Goal: Find specific page/section: Find specific page/section

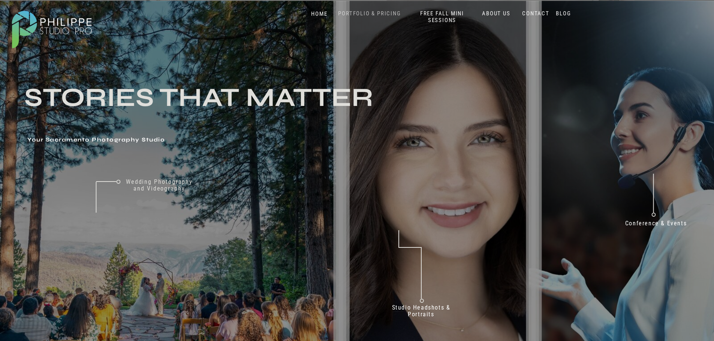
click at [368, 12] on nav "PORTFOLIO & PRICING" at bounding box center [369, 13] width 69 height 7
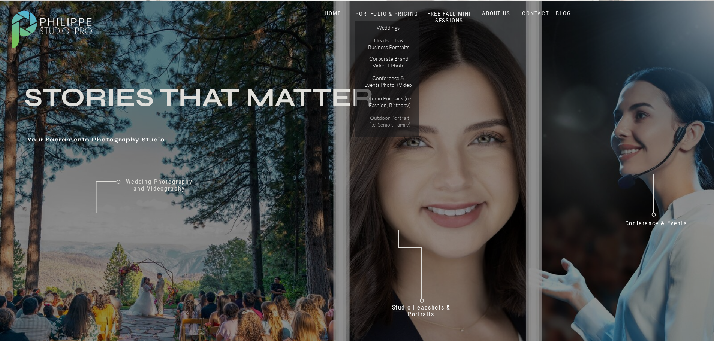
click at [380, 119] on p "Outdoor Portrait (i.e. Senior, Family)" at bounding box center [389, 121] width 47 height 13
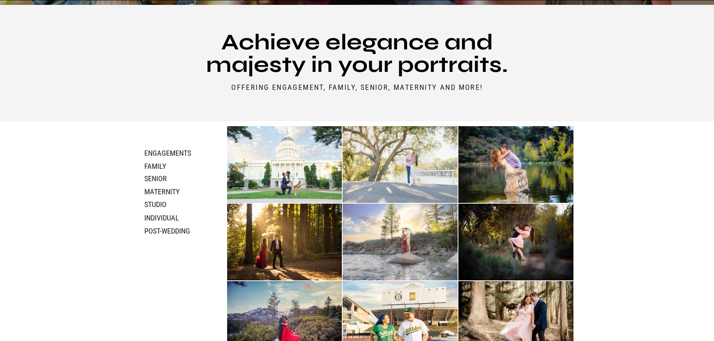
scroll to position [336, 0]
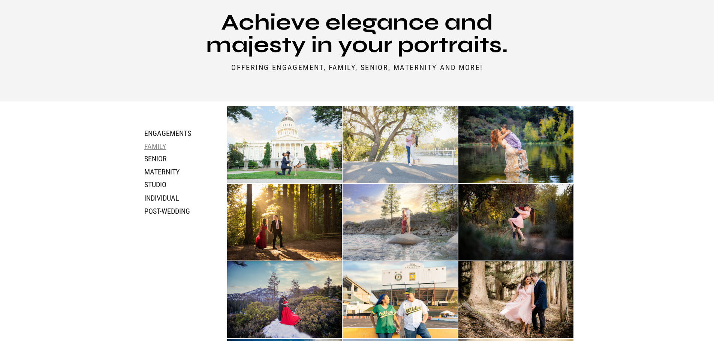
click at [159, 147] on h3 "family" at bounding box center [164, 146] width 40 height 8
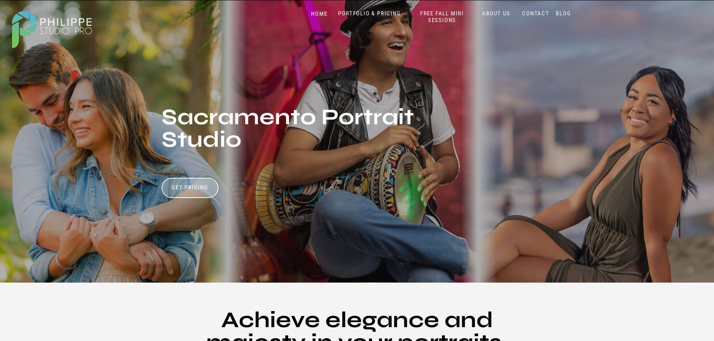
scroll to position [39, 0]
click at [487, 11] on nav "ABOUT US" at bounding box center [497, 13] width 32 height 7
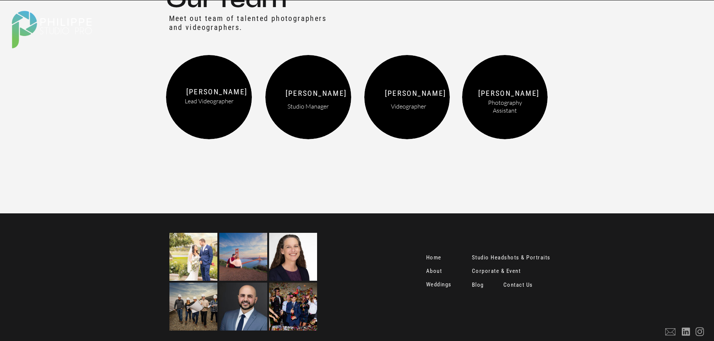
scroll to position [936, 0]
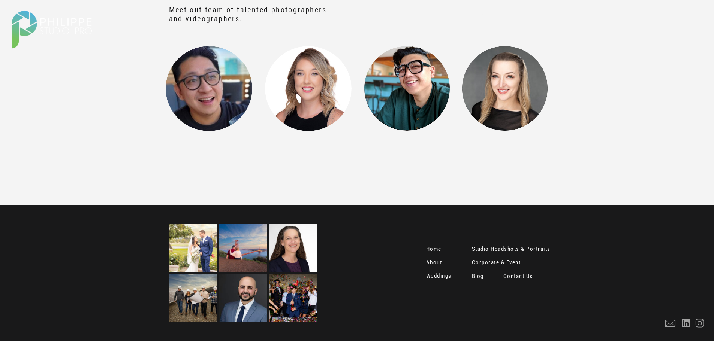
click at [518, 277] on nav "Contact Us" at bounding box center [518, 277] width 31 height 7
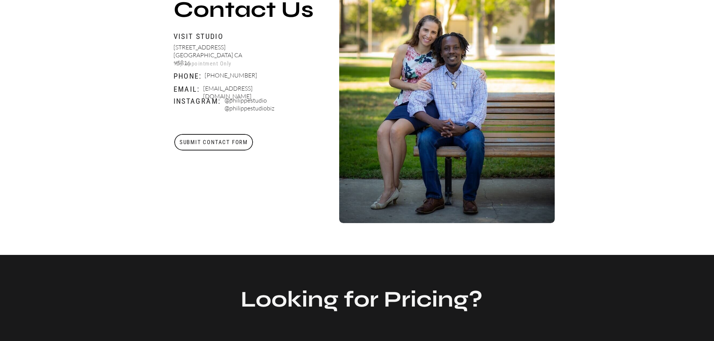
scroll to position [266, 0]
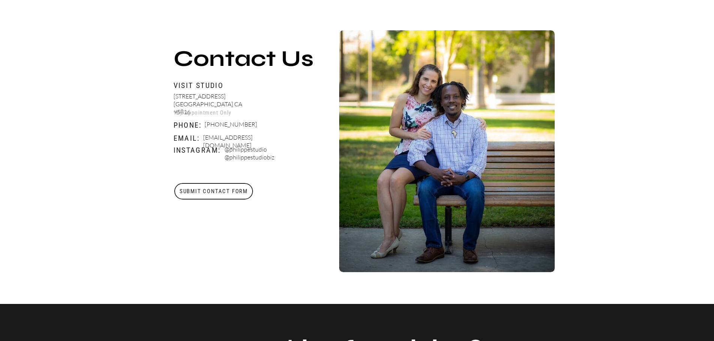
click at [210, 189] on h3 "Submit Contact Form" at bounding box center [214, 191] width 80 height 16
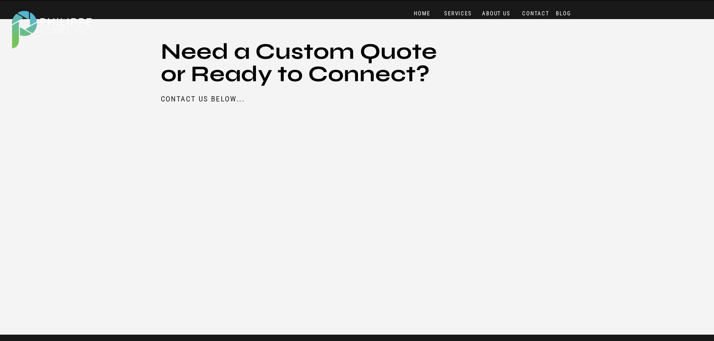
scroll to position [855, 0]
